Goal: Check status

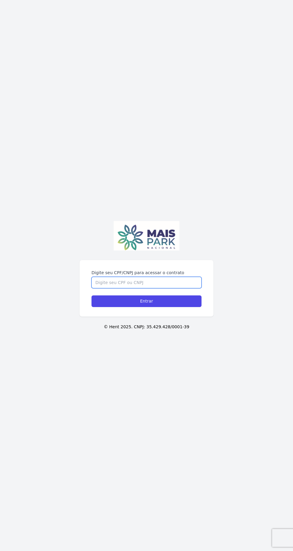
click at [104, 288] on input "Digite seu CPF/CNPJ para acessar o contrato" at bounding box center [146, 282] width 110 height 11
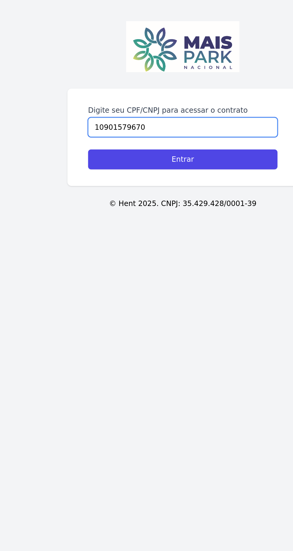
type input "10901579670"
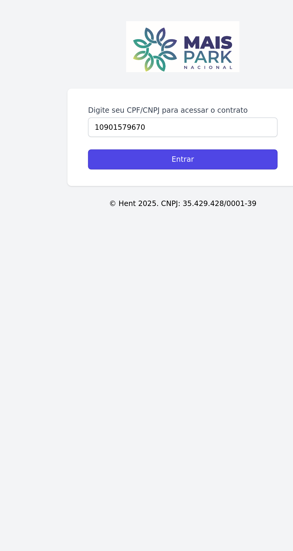
click at [114, 307] on input "Entrar" at bounding box center [146, 301] width 110 height 12
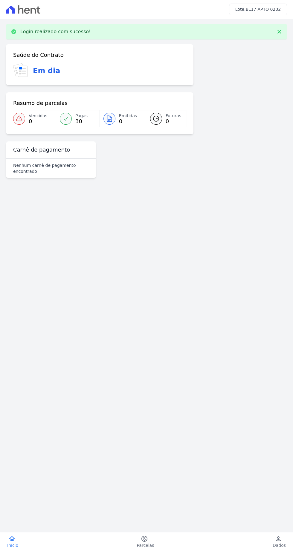
click at [36, 154] on div "Carnê de pagamento" at bounding box center [51, 149] width 90 height 17
click at [65, 120] on icon at bounding box center [66, 119] width 6 height 6
click at [76, 120] on span "30" at bounding box center [81, 121] width 12 height 5
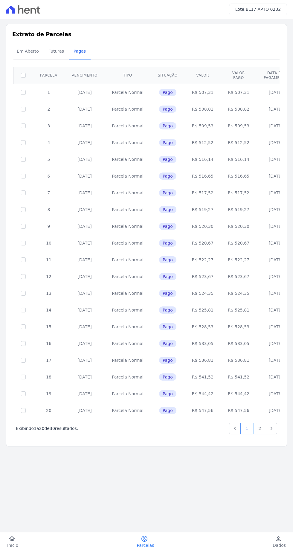
click at [260, 428] on link "2" at bounding box center [259, 428] width 13 height 11
